Goal: Find specific page/section: Find specific page/section

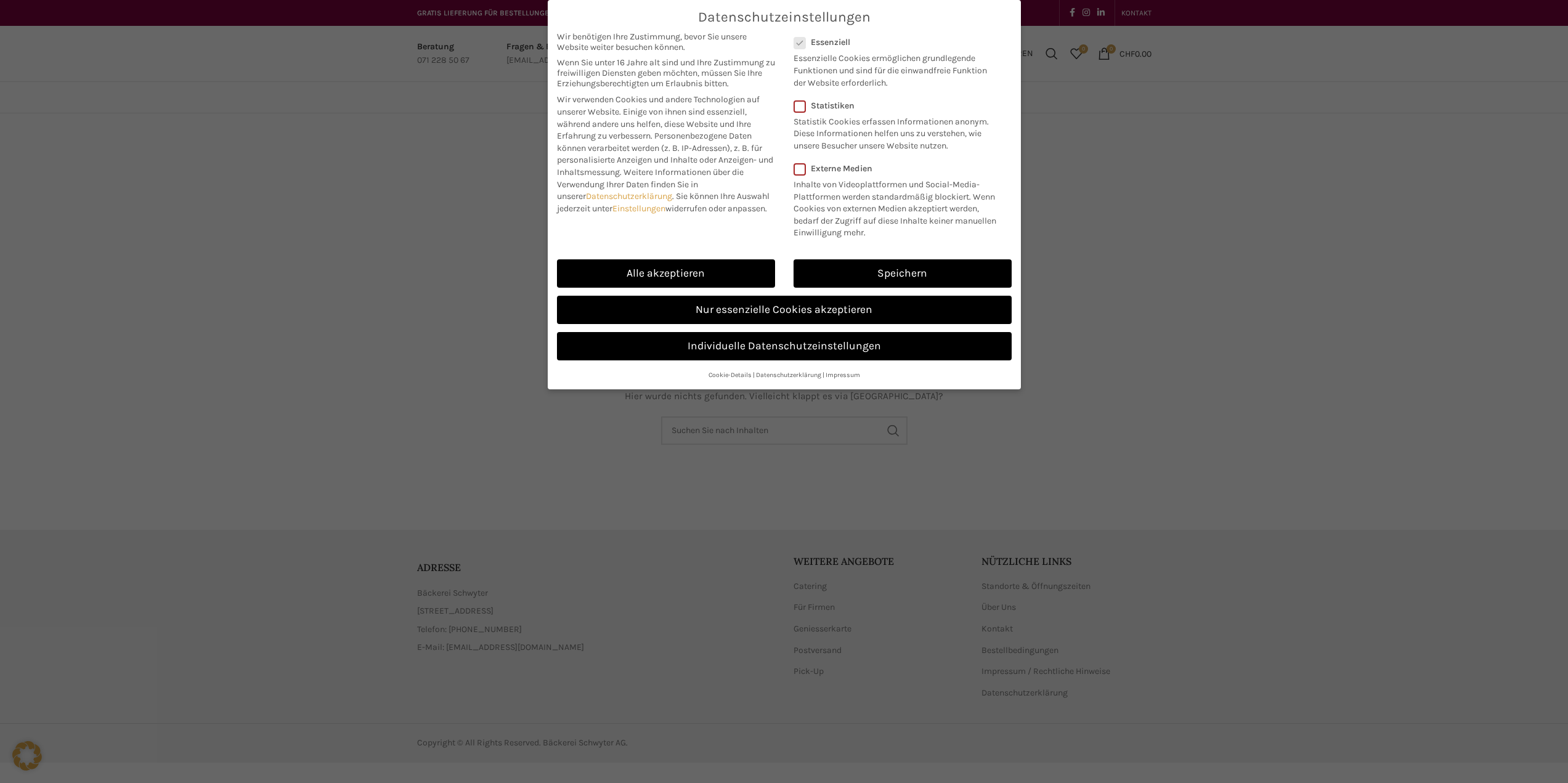
click at [729, 318] on link "Nur essenzielle Cookies akzeptieren" at bounding box center [785, 310] width 455 height 28
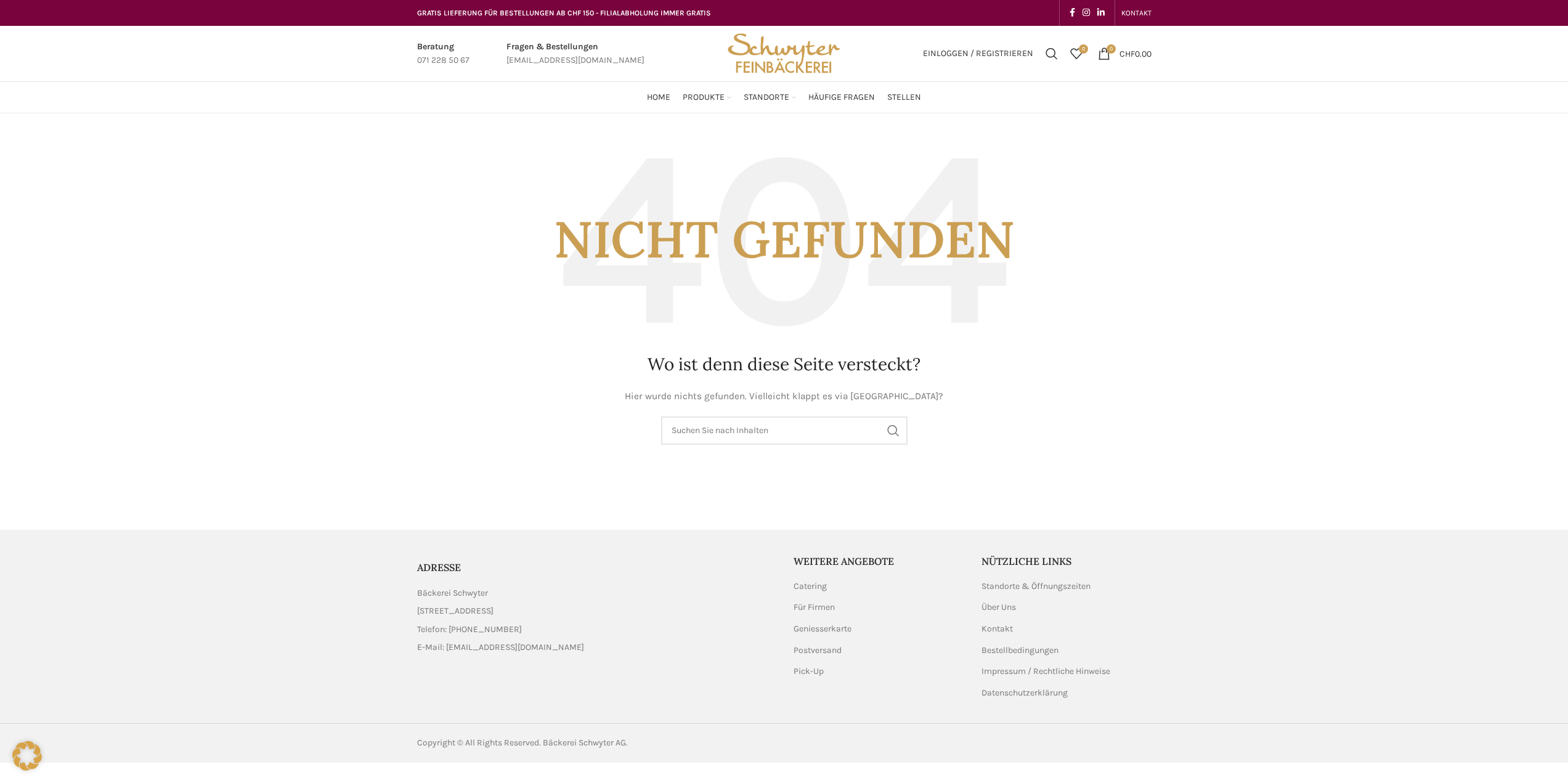
click at [775, 42] on img "Site logo" at bounding box center [783, 53] width 121 height 55
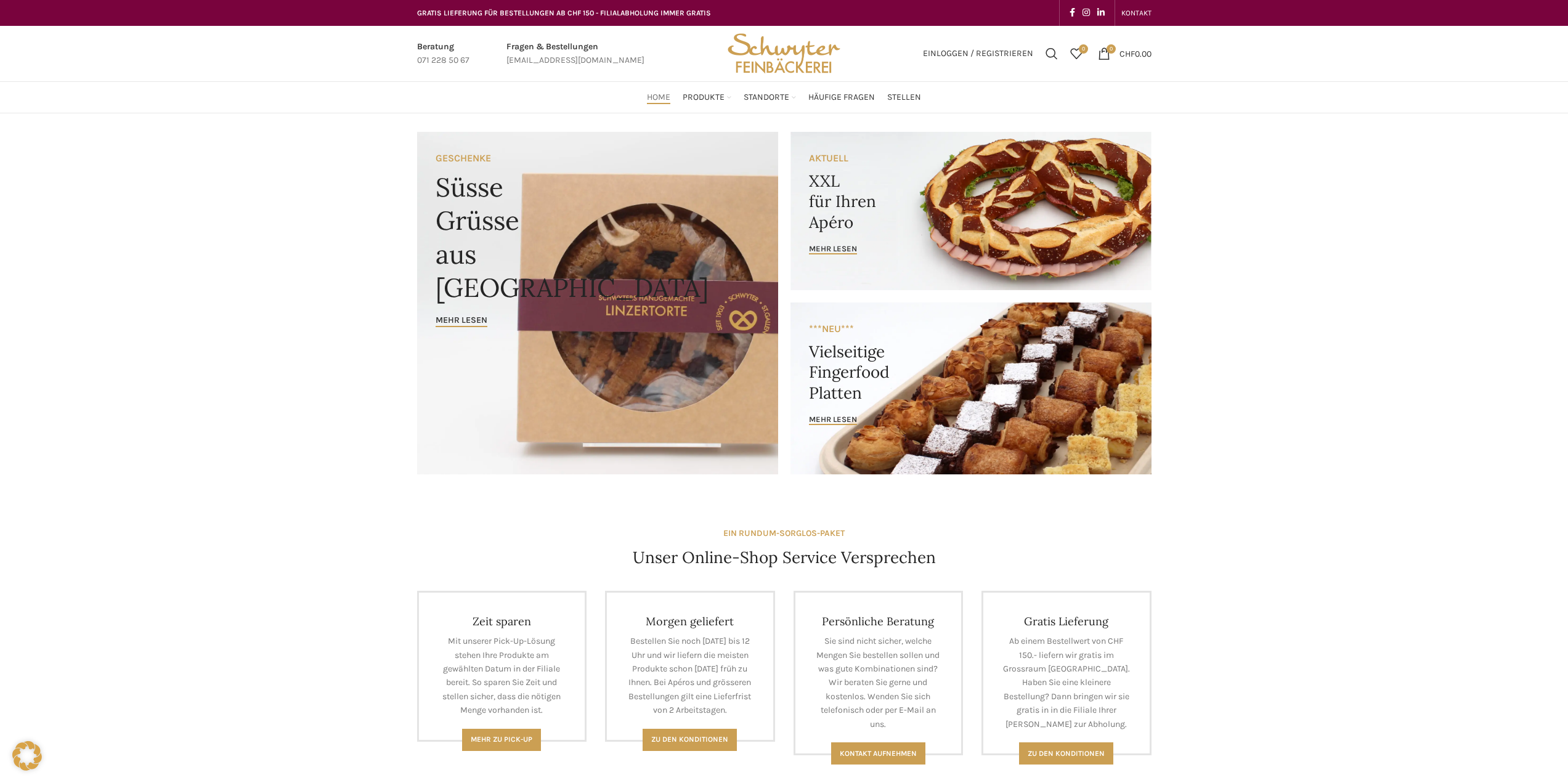
click at [707, 232] on link "Neudorf" at bounding box center [729, 242] width 105 height 21
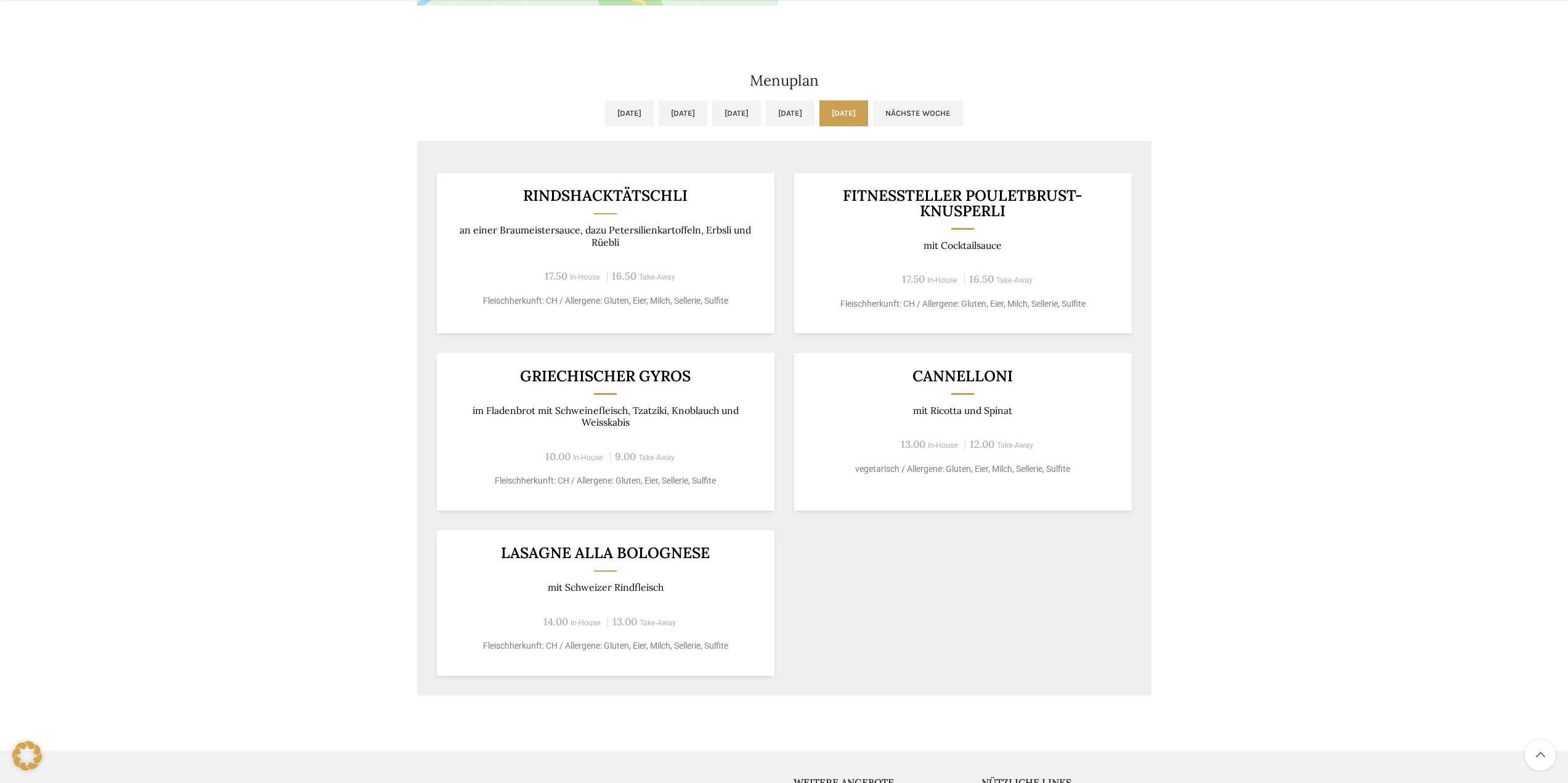
scroll to position [616, 0]
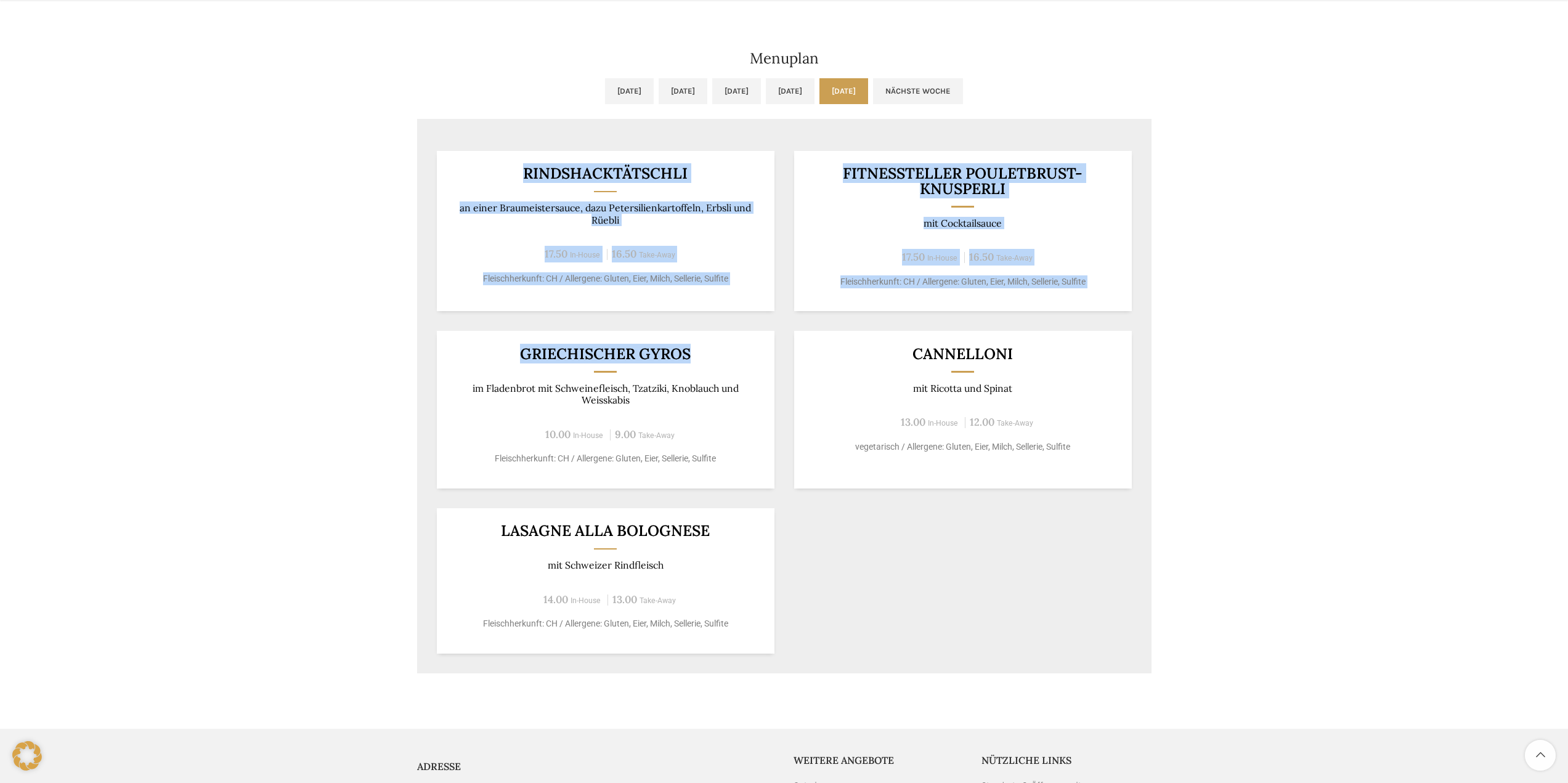
drag, startPoint x: 430, startPoint y: 134, endPoint x: 561, endPoint y: 218, distance: 155.6
click at [743, 345] on div "Rindshacktätschli an einer Braumeistersauce, dazu Petersilienkartoffeln, Erbsli…" at bounding box center [784, 403] width 735 height 542
